Goal: Task Accomplishment & Management: Complete application form

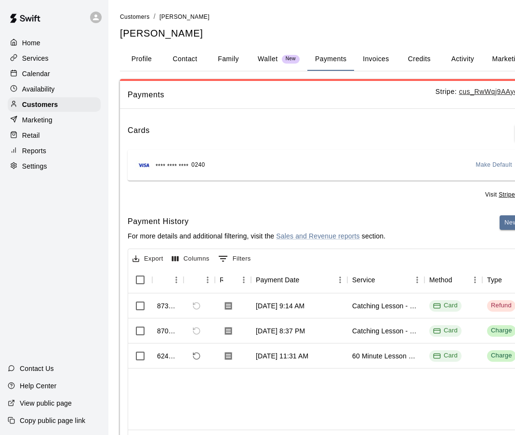
scroll to position [6, 0]
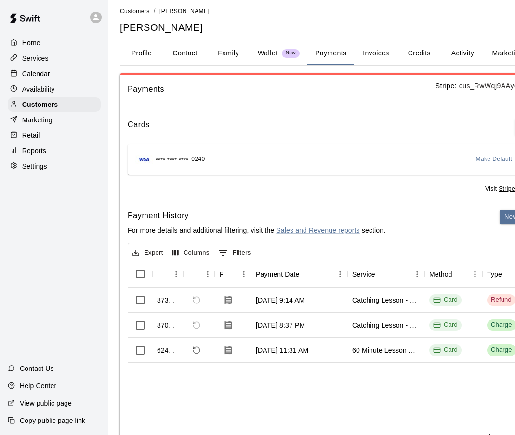
click at [33, 75] on p "Calendar" at bounding box center [36, 74] width 28 height 10
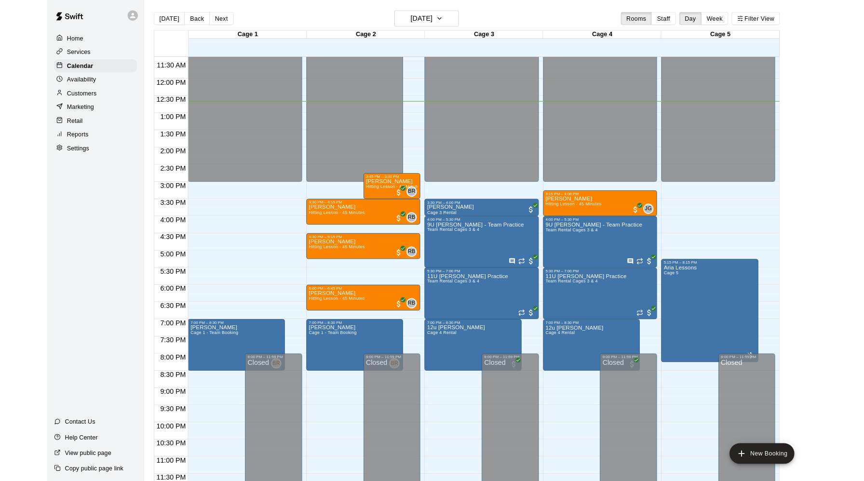
scroll to position [488, 0]
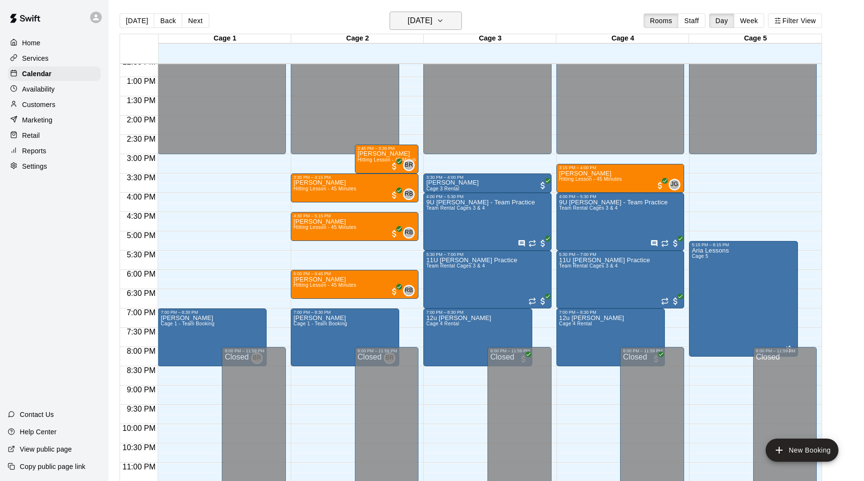
click at [444, 17] on icon "button" at bounding box center [440, 21] width 8 height 12
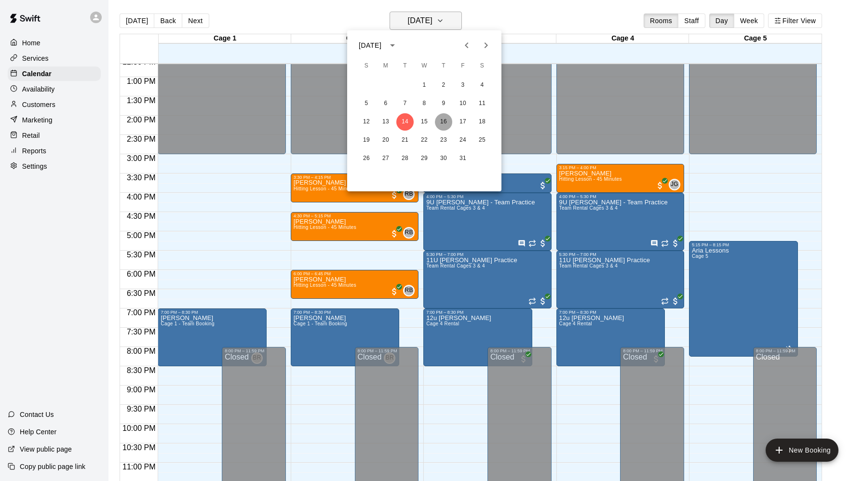
click at [444, 118] on button "16" at bounding box center [443, 121] width 17 height 17
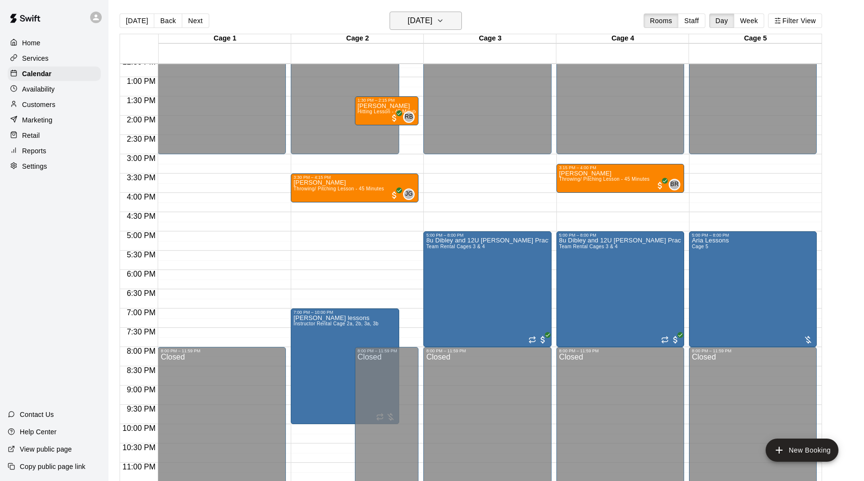
click at [515, 258] on div "Aria Lessons Cage 5" at bounding box center [753, 478] width 122 height 481
drag, startPoint x: 452, startPoint y: 17, endPoint x: 723, endPoint y: 190, distance: 321.1
click at [515, 190] on div at bounding box center [432, 240] width 864 height 481
click at [322, 256] on div "12:00 AM – 3:00 PM Closed 3:30 PM – 4:15 PM [PERSON_NAME] Throwing/ Pitching Le…" at bounding box center [355, 38] width 128 height 925
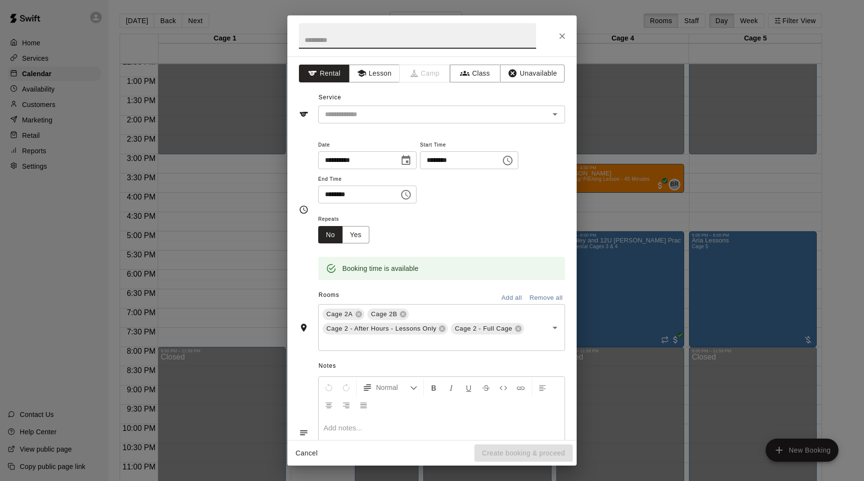
click at [323, 38] on input "text" at bounding box center [417, 36] width 237 height 26
type input "*"
type input "***"
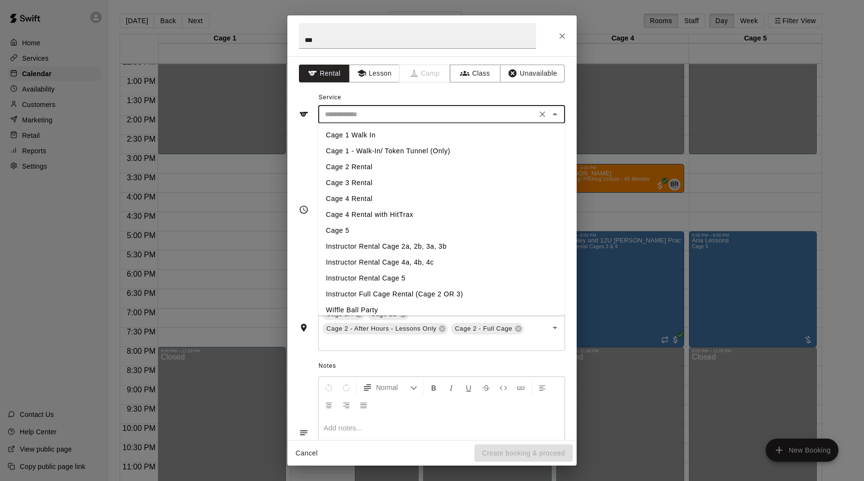
click at [347, 112] on input "text" at bounding box center [427, 114] width 213 height 12
click at [353, 167] on li "Cage 2 Rental" at bounding box center [441, 167] width 247 height 16
type input "**********"
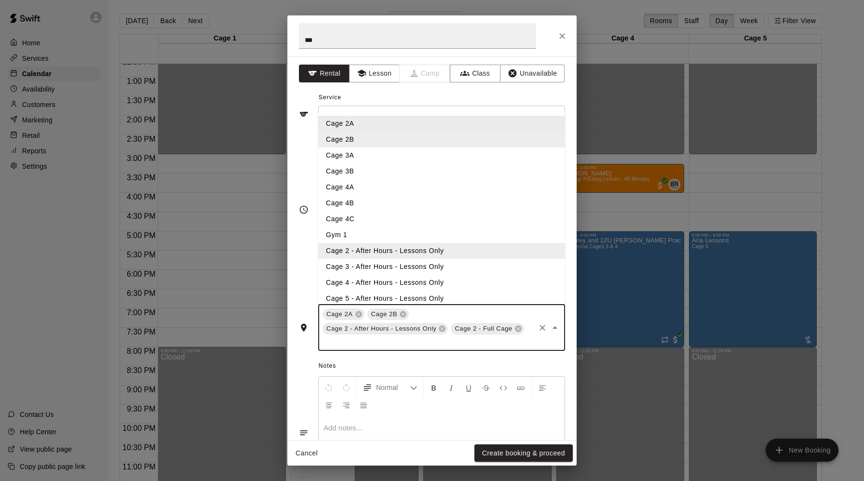
click at [441, 343] on input "text" at bounding box center [427, 342] width 213 height 12
click at [397, 299] on li "Cage 5 - After Hours - Lessons Only" at bounding box center [441, 299] width 247 height 16
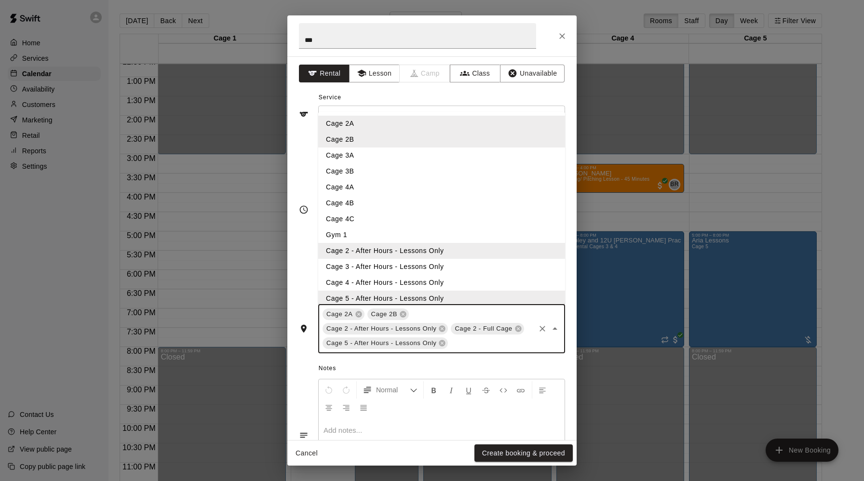
click at [467, 342] on input "text" at bounding box center [491, 343] width 84 height 12
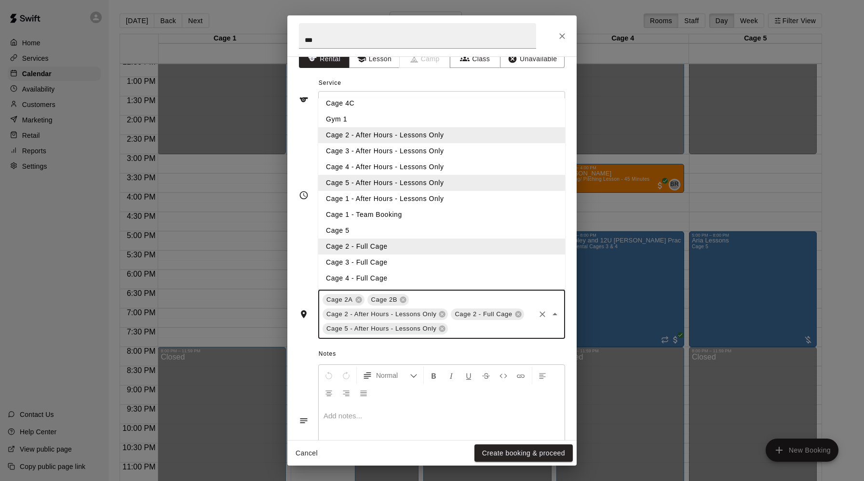
scroll to position [15, 0]
click at [348, 228] on li "Cage 5" at bounding box center [441, 230] width 247 height 16
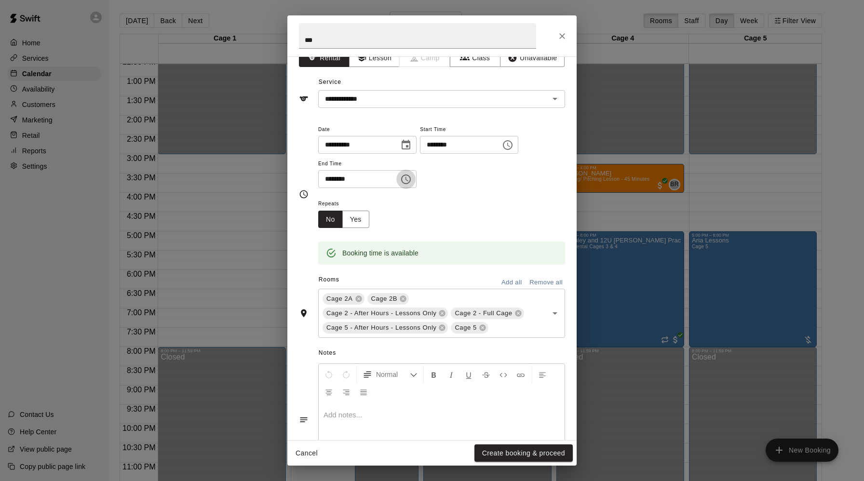
click at [410, 176] on icon "Choose time, selected time is 6:00 PM" at bounding box center [406, 179] width 12 height 12
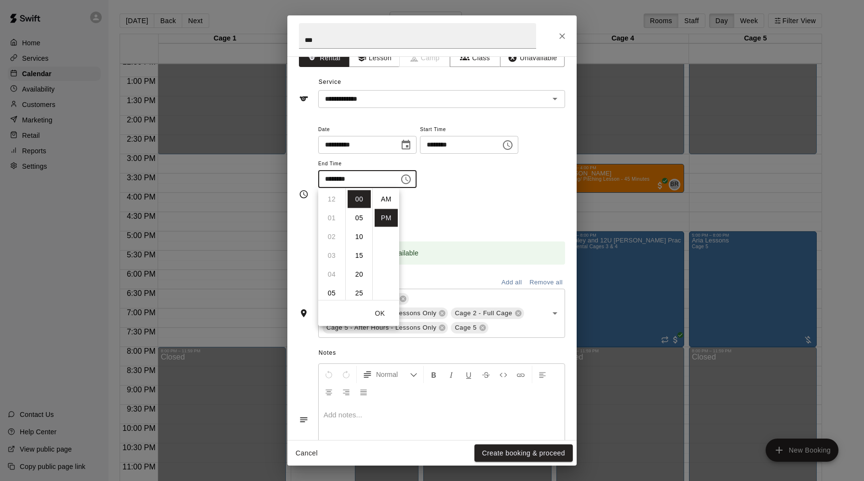
scroll to position [17, 0]
drag, startPoint x: 723, startPoint y: 190, endPoint x: 330, endPoint y: 217, distance: 393.7
click at [330, 217] on li "07" at bounding box center [331, 218] width 23 height 18
type input "********"
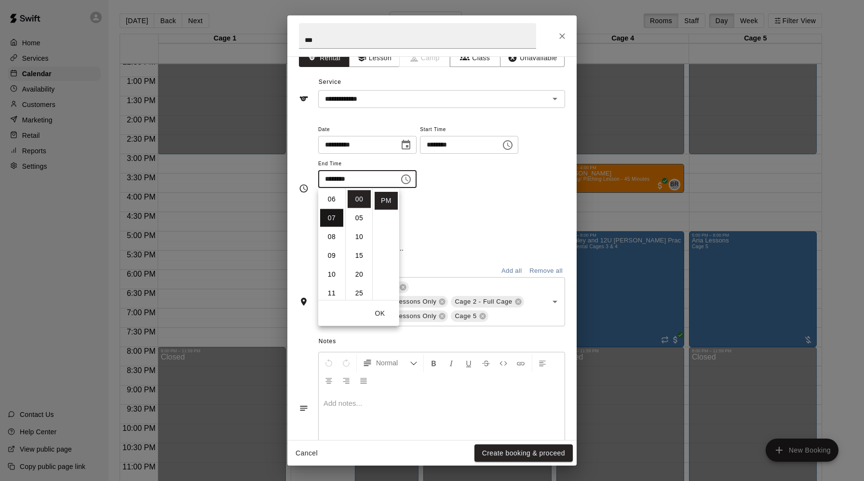
scroll to position [132, 0]
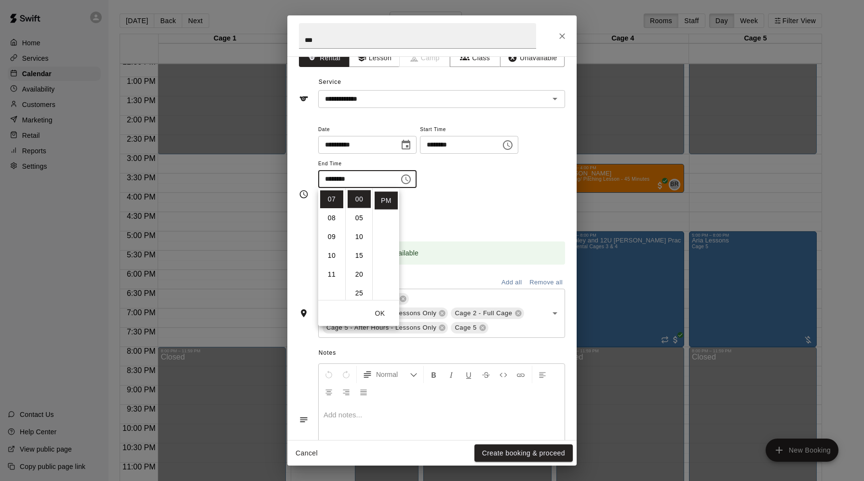
drag, startPoint x: 330, startPoint y: 217, endPoint x: 490, endPoint y: 193, distance: 161.3
click at [490, 193] on div "**********" at bounding box center [441, 160] width 247 height 75
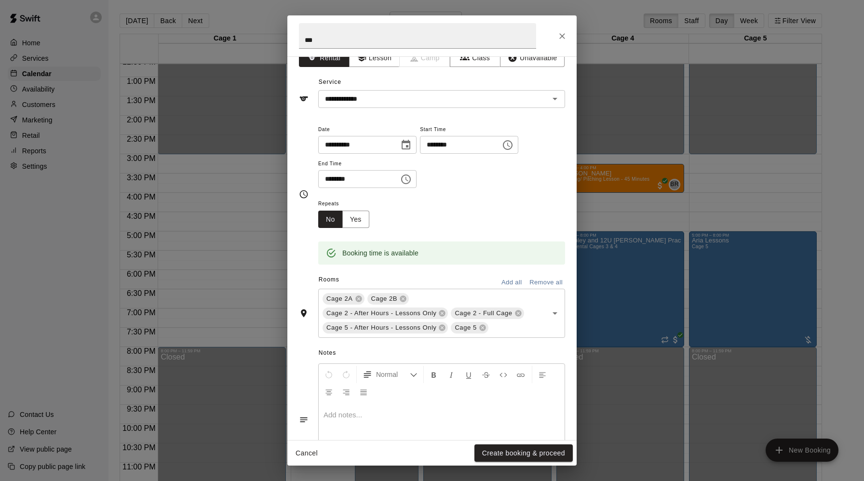
click at [515, 435] on button "Create booking & proceed" at bounding box center [523, 453] width 98 height 18
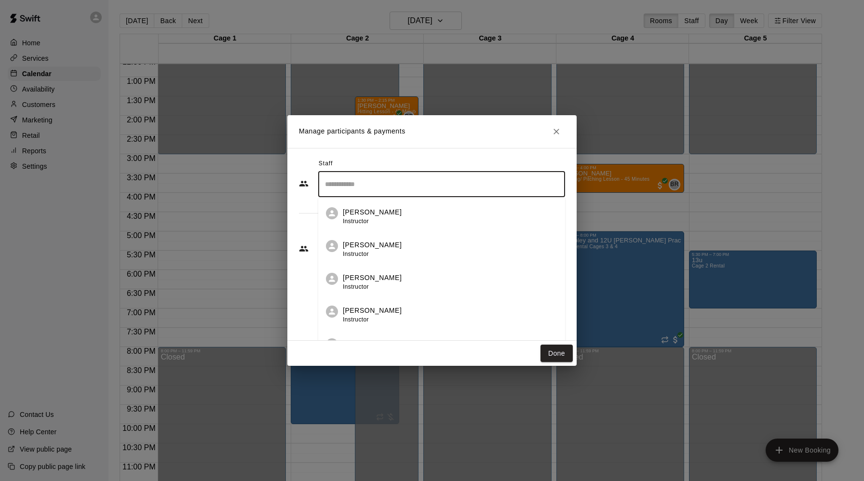
click at [410, 183] on input "Search staff" at bounding box center [441, 184] width 238 height 17
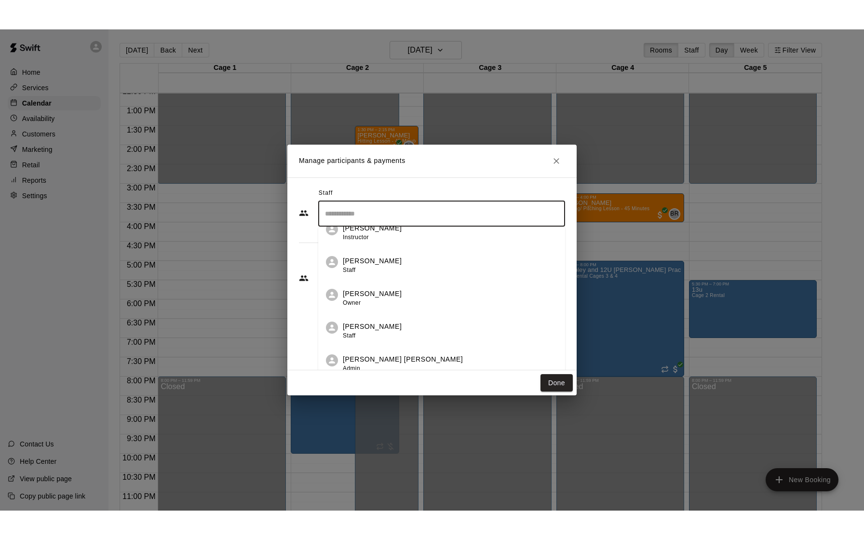
scroll to position [185, 0]
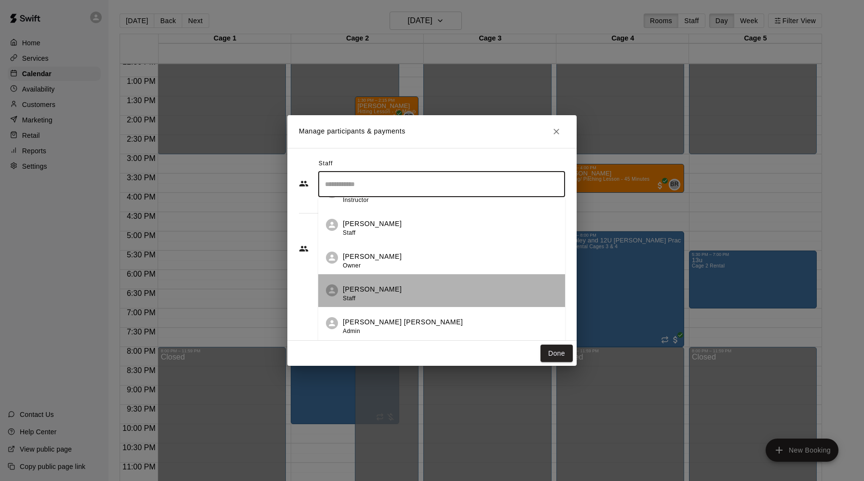
click at [379, 294] on div "[PERSON_NAME] Staff" at bounding box center [372, 293] width 59 height 19
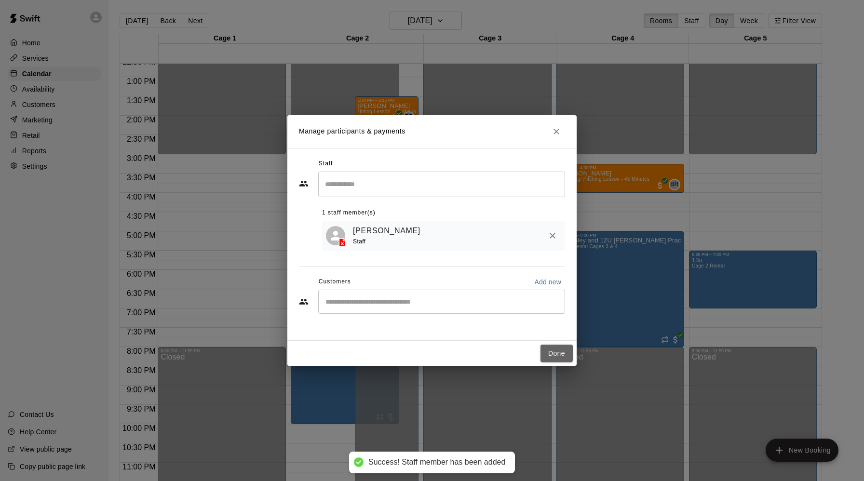
click at [515, 356] on button "Done" at bounding box center [556, 354] width 32 height 18
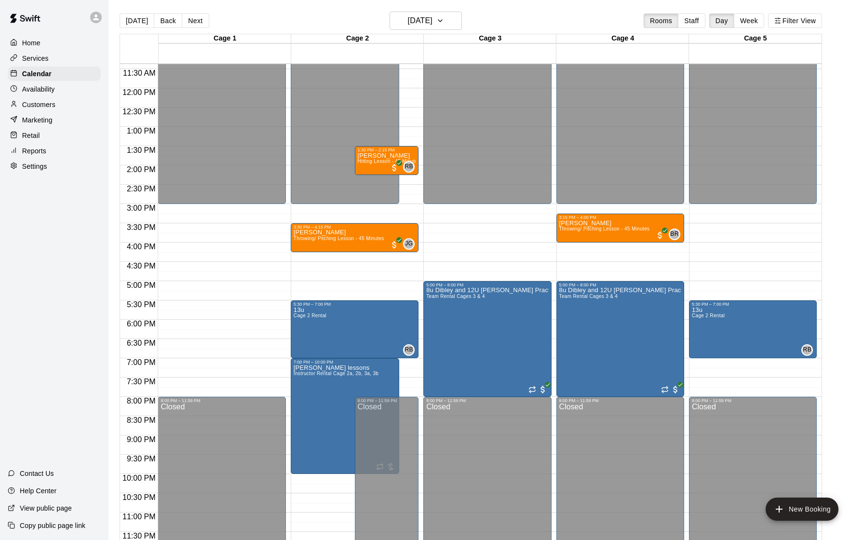
scroll to position [488, 0]
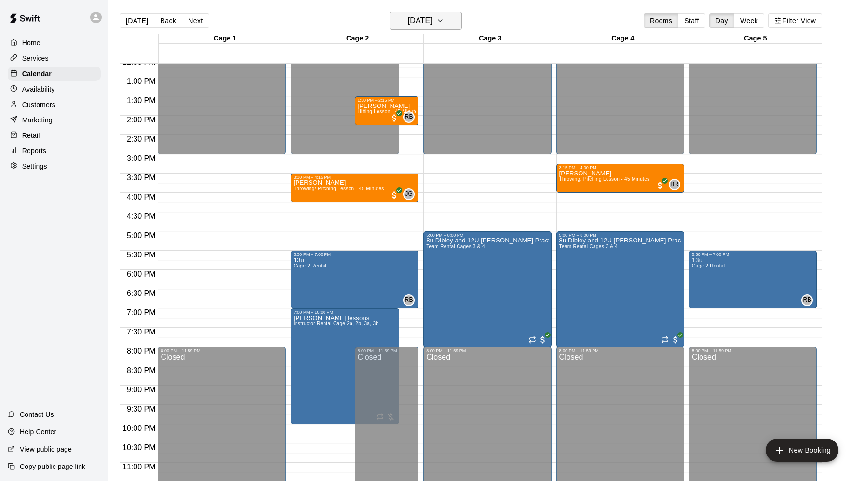
click at [444, 21] on icon "button" at bounding box center [440, 21] width 8 height 12
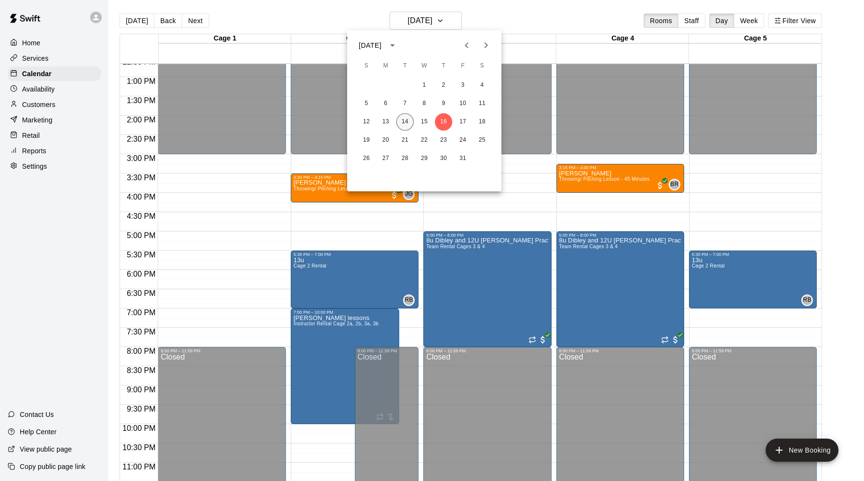
drag, startPoint x: 453, startPoint y: 21, endPoint x: 402, endPoint y: 120, distance: 111.9
click at [402, 120] on button "14" at bounding box center [404, 121] width 17 height 17
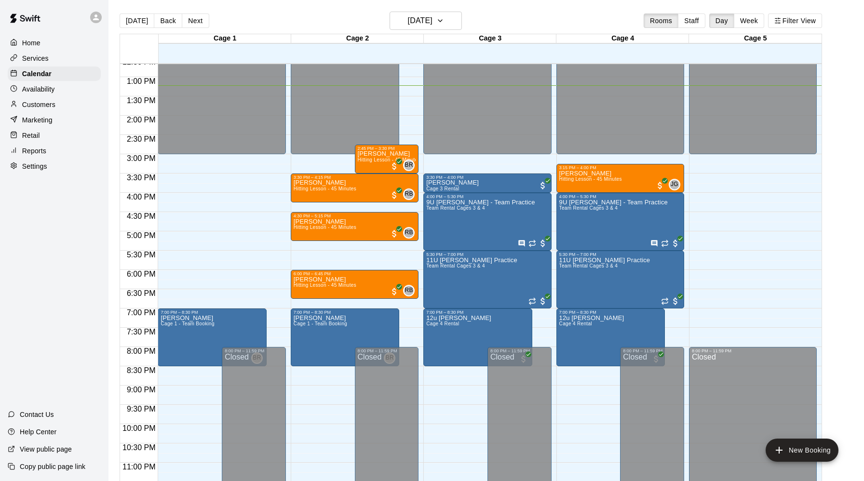
click at [32, 56] on p "Services" at bounding box center [35, 58] width 27 height 10
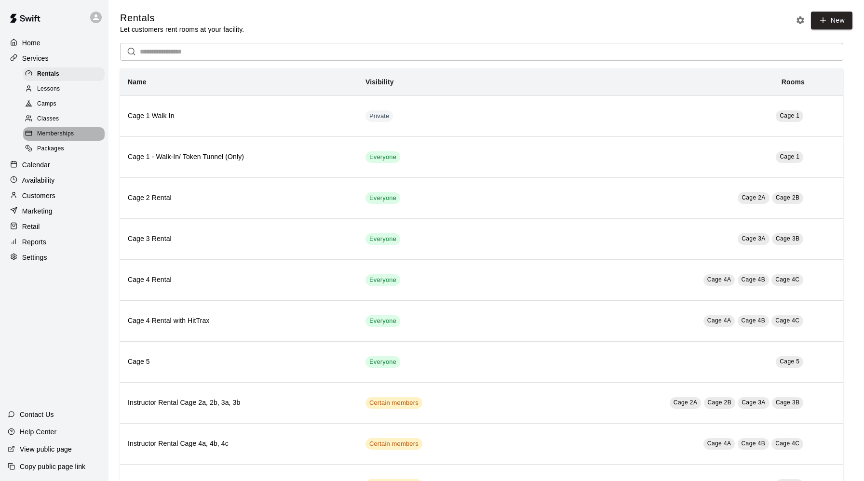
drag, startPoint x: 32, startPoint y: 56, endPoint x: 63, endPoint y: 133, distance: 82.0
click at [63, 133] on span "Memberships" at bounding box center [55, 134] width 37 height 10
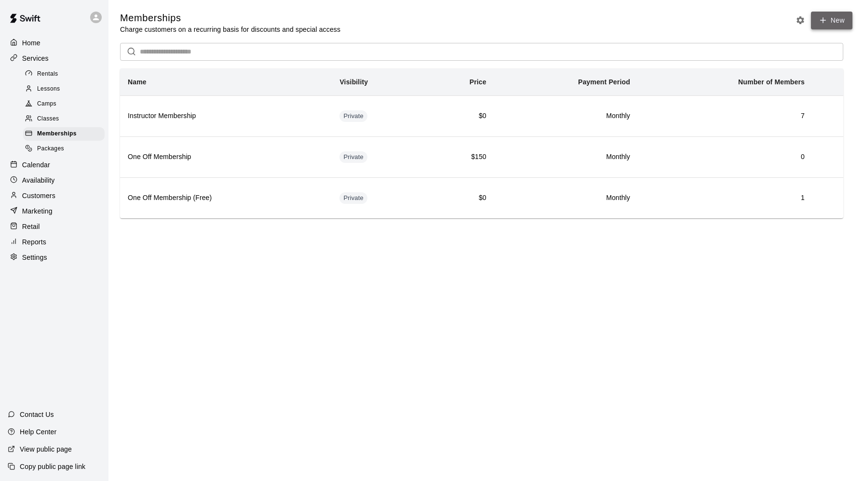
drag, startPoint x: 63, startPoint y: 133, endPoint x: 827, endPoint y: 22, distance: 772.3
click at [515, 22] on link "New" at bounding box center [831, 21] width 41 height 18
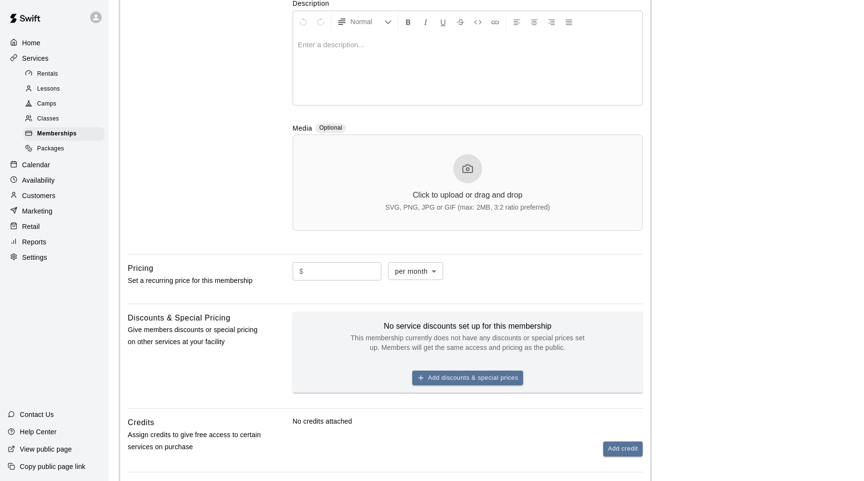
scroll to position [291, 0]
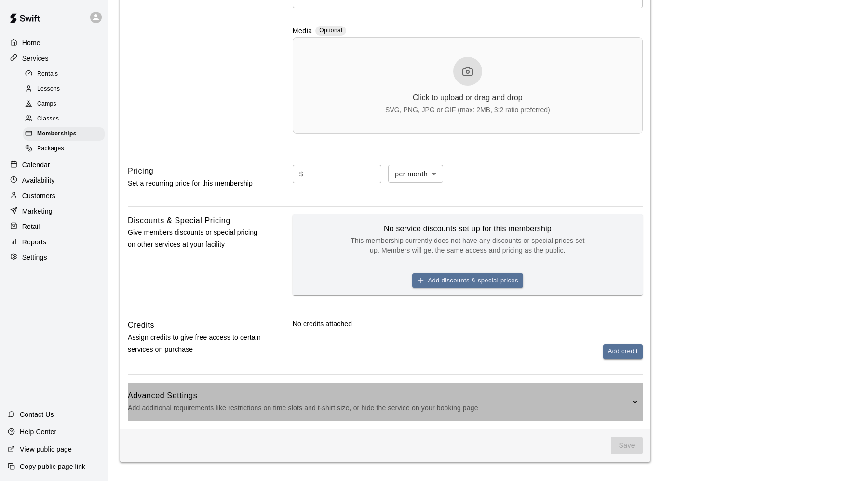
click at [515, 400] on icon at bounding box center [635, 402] width 12 height 12
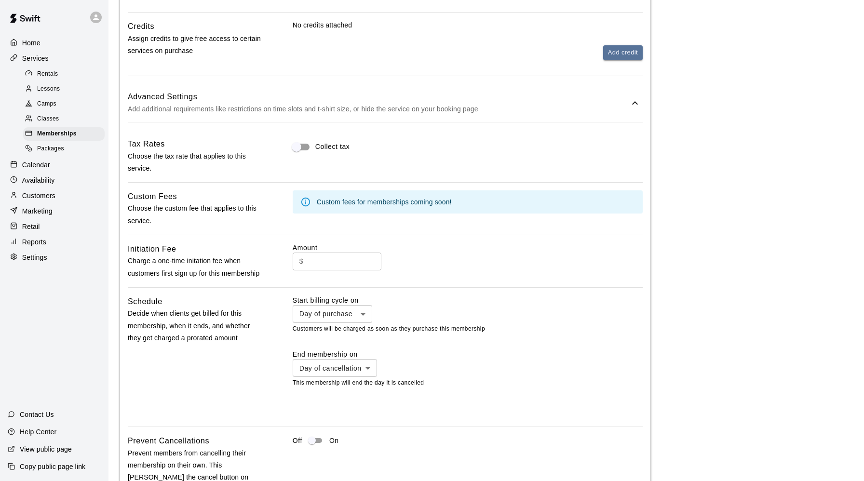
scroll to position [608, 0]
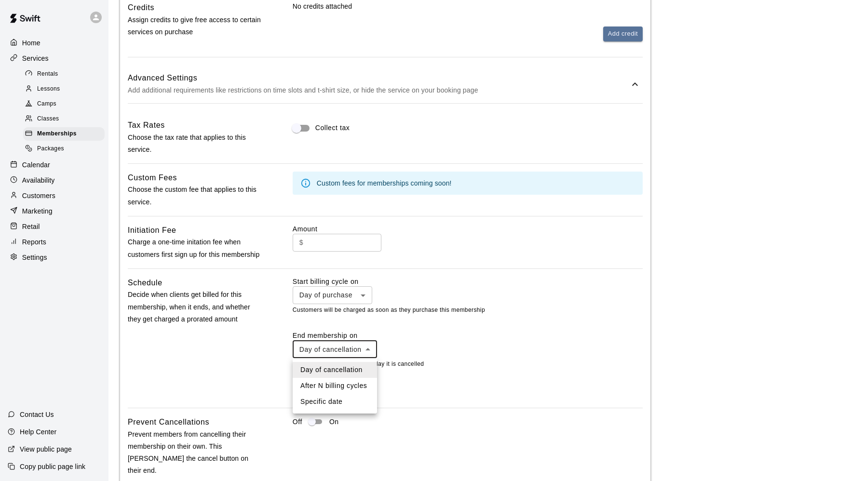
click at [350, 390] on li "After N billing cycles" at bounding box center [335, 386] width 84 height 16
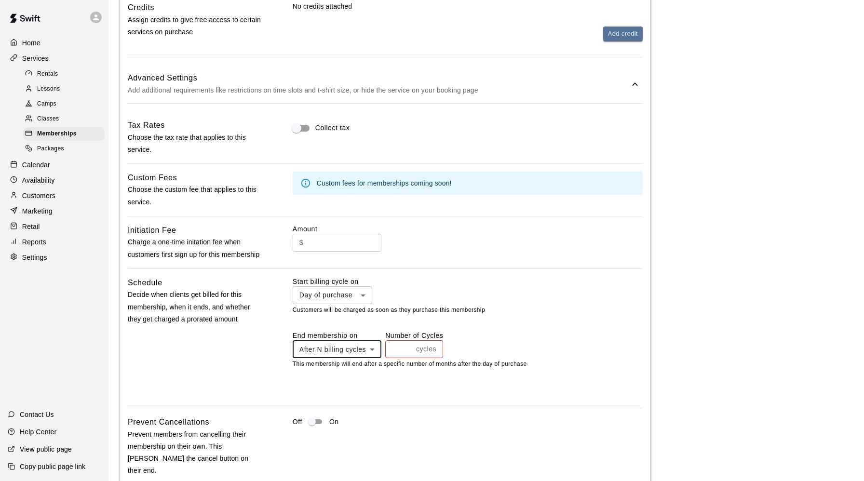
click at [343, 401] on li "Specific date" at bounding box center [337, 402] width 89 height 16
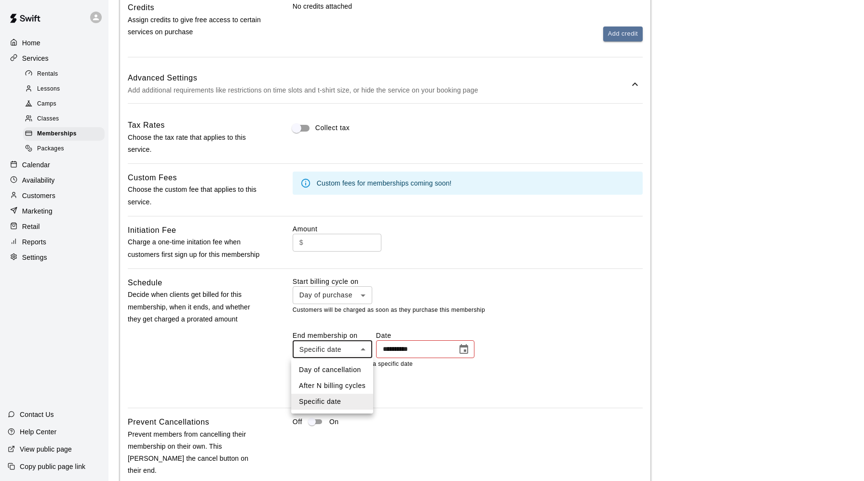
click at [345, 370] on li "Day of cancellation" at bounding box center [332, 370] width 82 height 16
type input "*********"
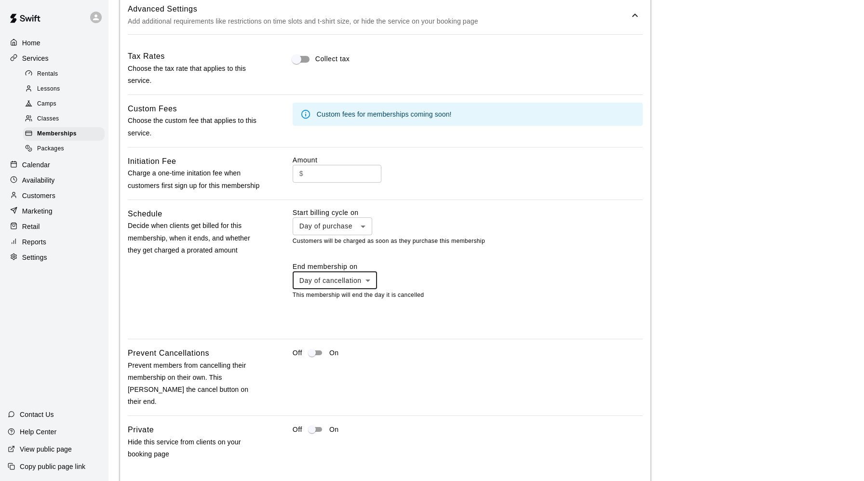
scroll to position [720, 0]
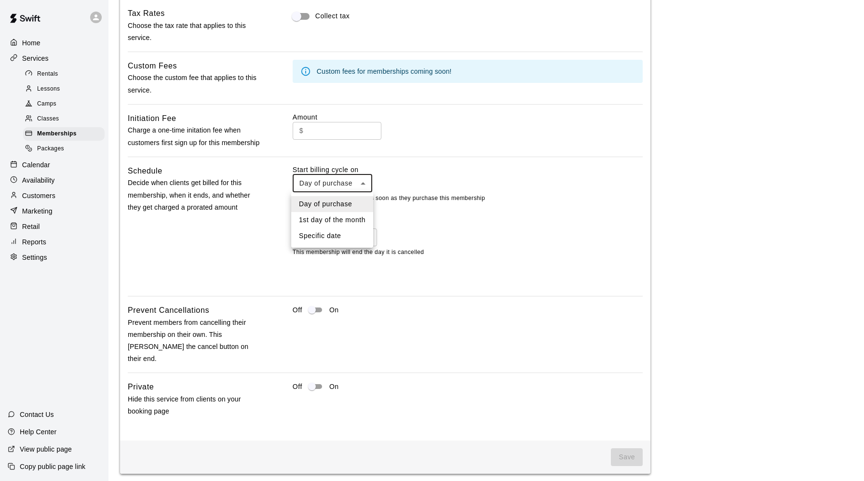
click at [515, 241] on div at bounding box center [432, 240] width 864 height 481
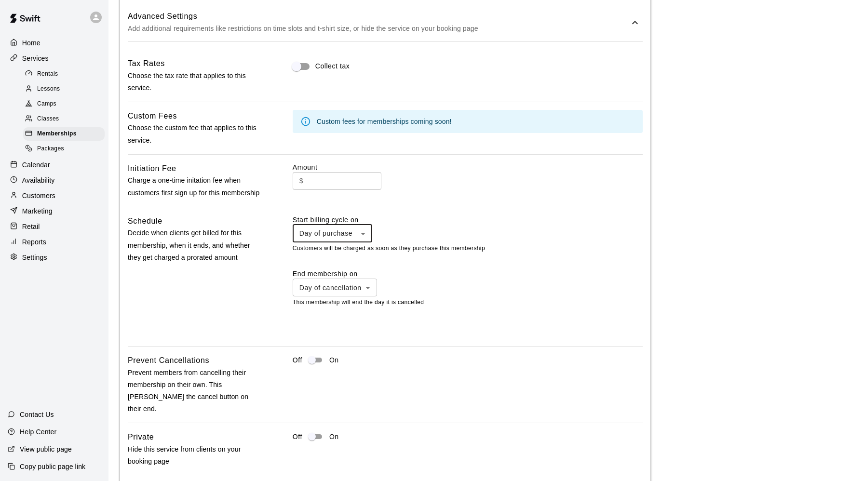
scroll to position [667, 0]
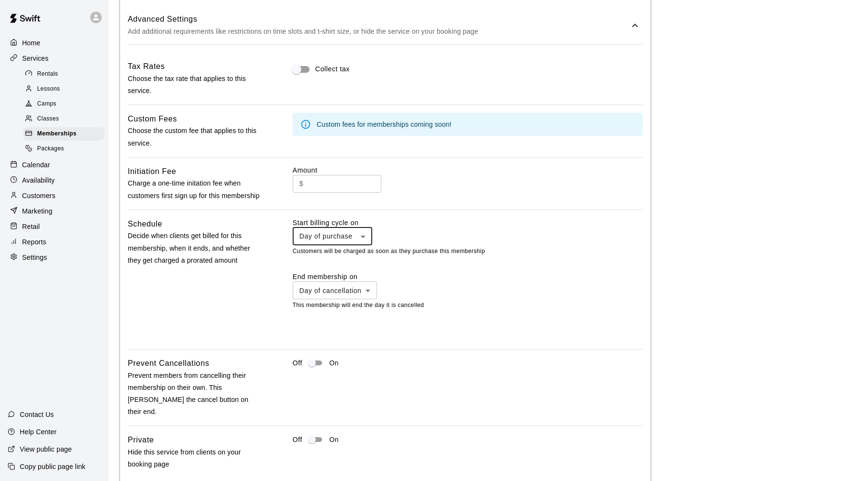
click at [422, 294] on div at bounding box center [432, 240] width 864 height 481
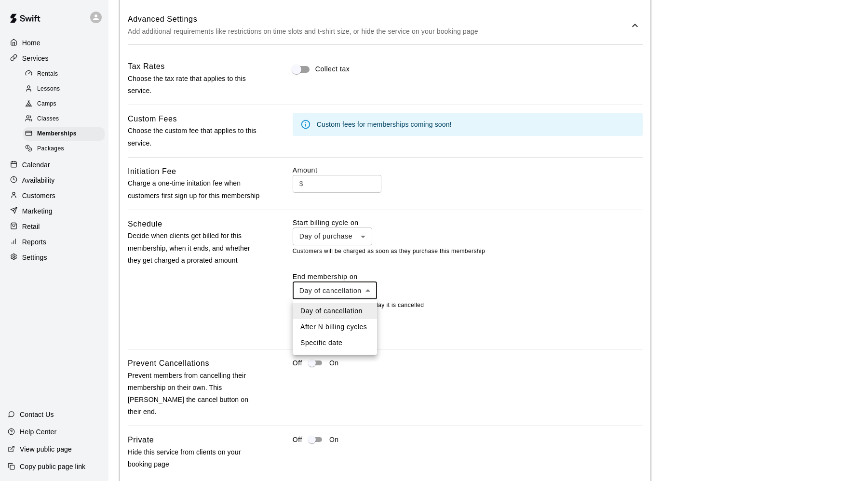
click at [411, 268] on div at bounding box center [432, 240] width 864 height 481
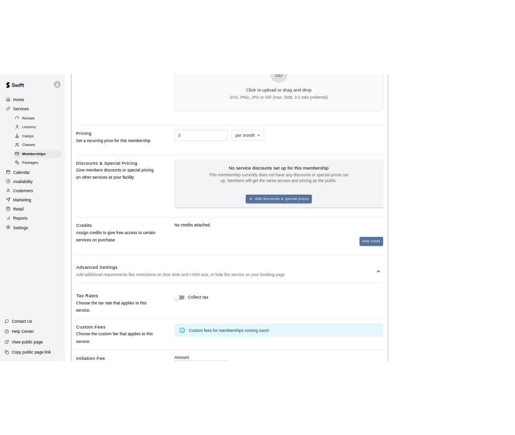
scroll to position [360, 0]
